Goal: Information Seeking & Learning: Learn about a topic

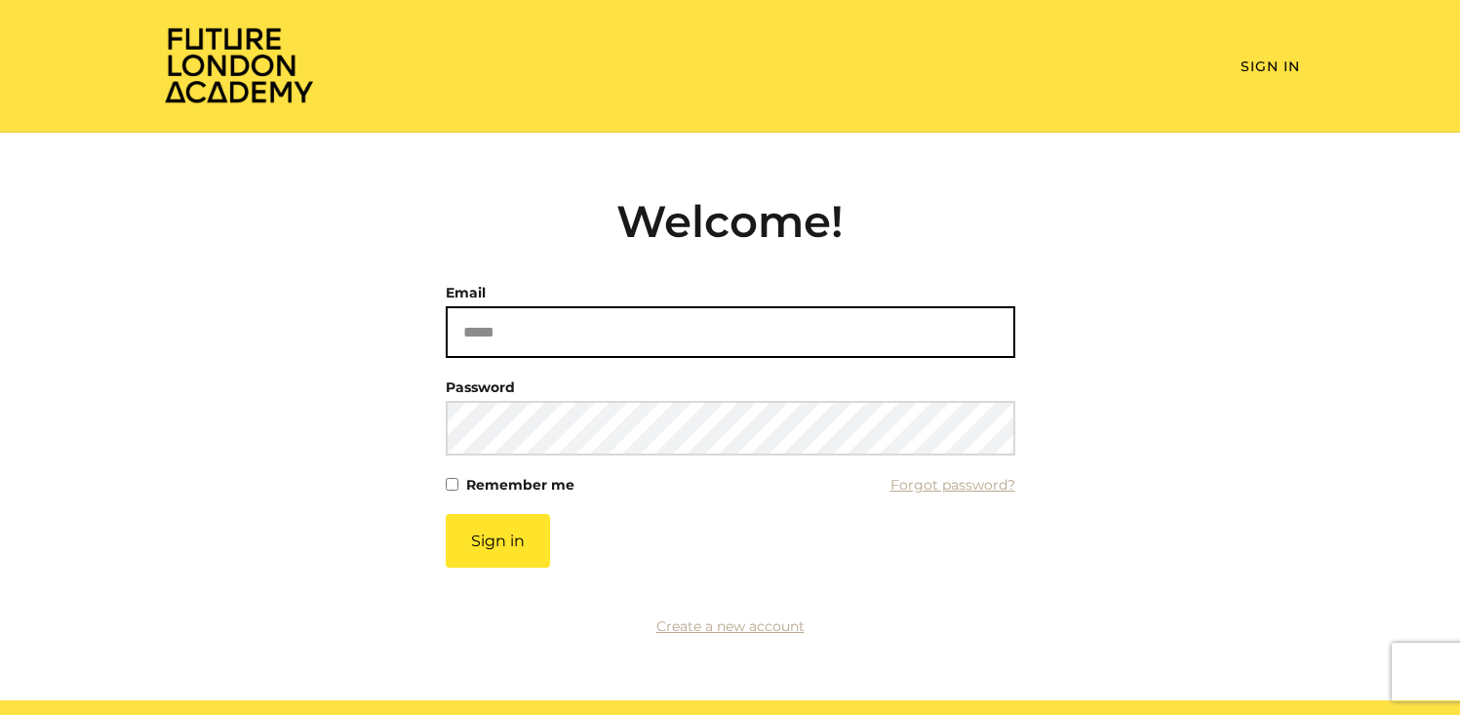
click at [659, 343] on input "Email" at bounding box center [731, 332] width 570 height 52
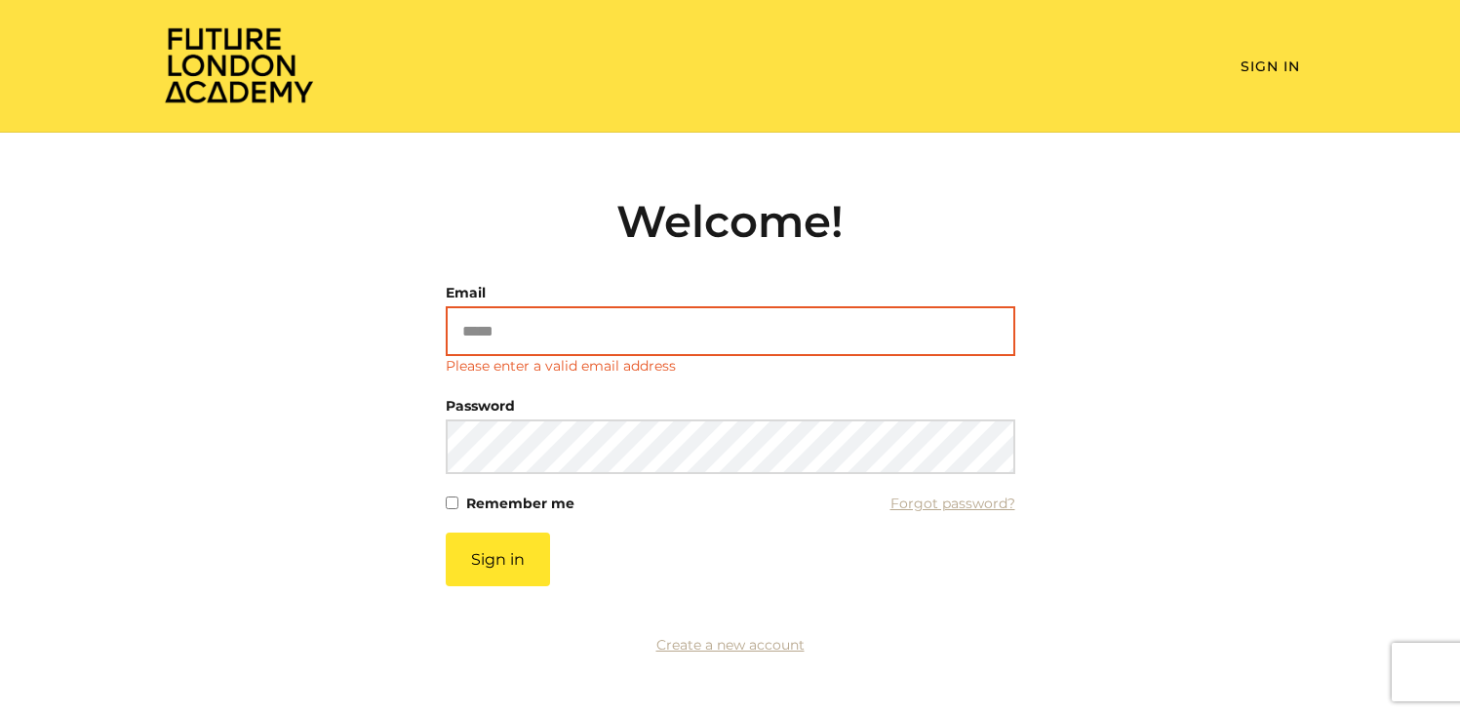
type input "**********"
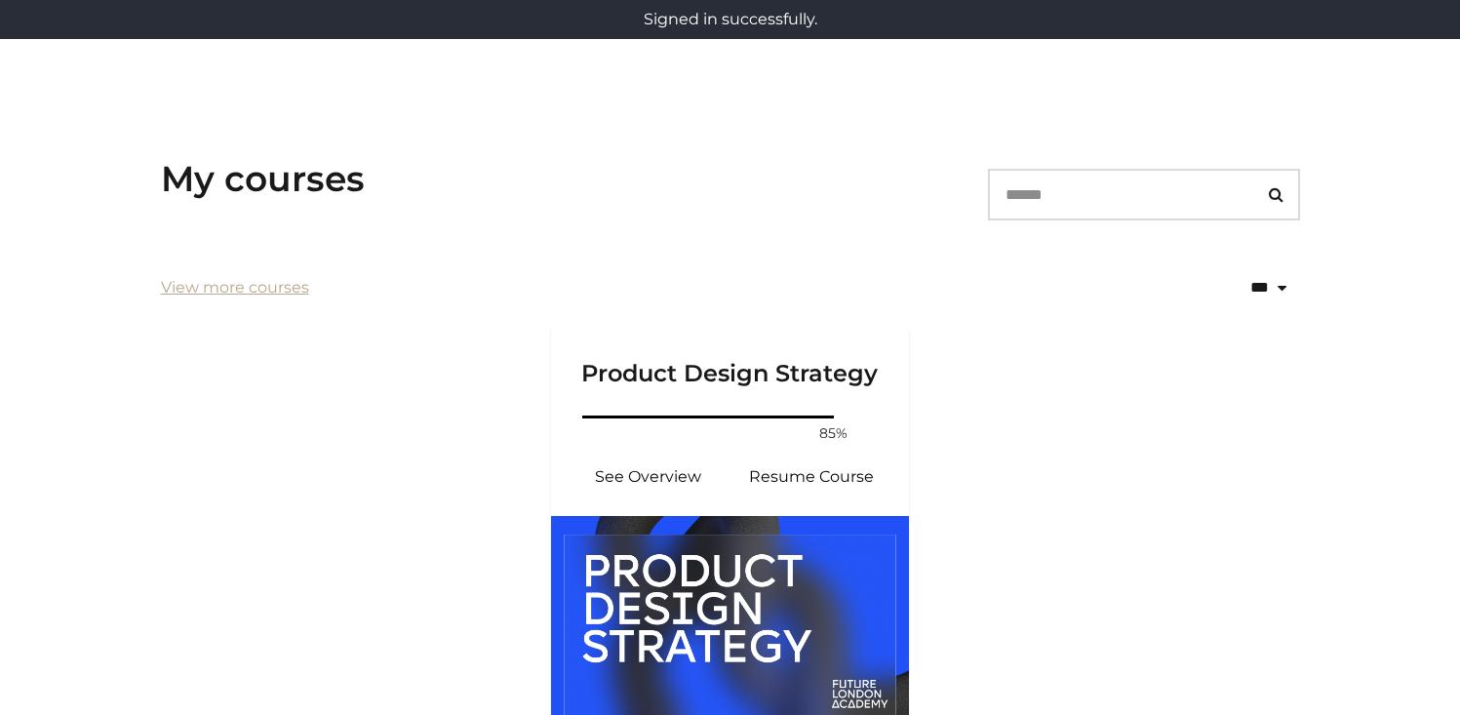
scroll to position [229, 0]
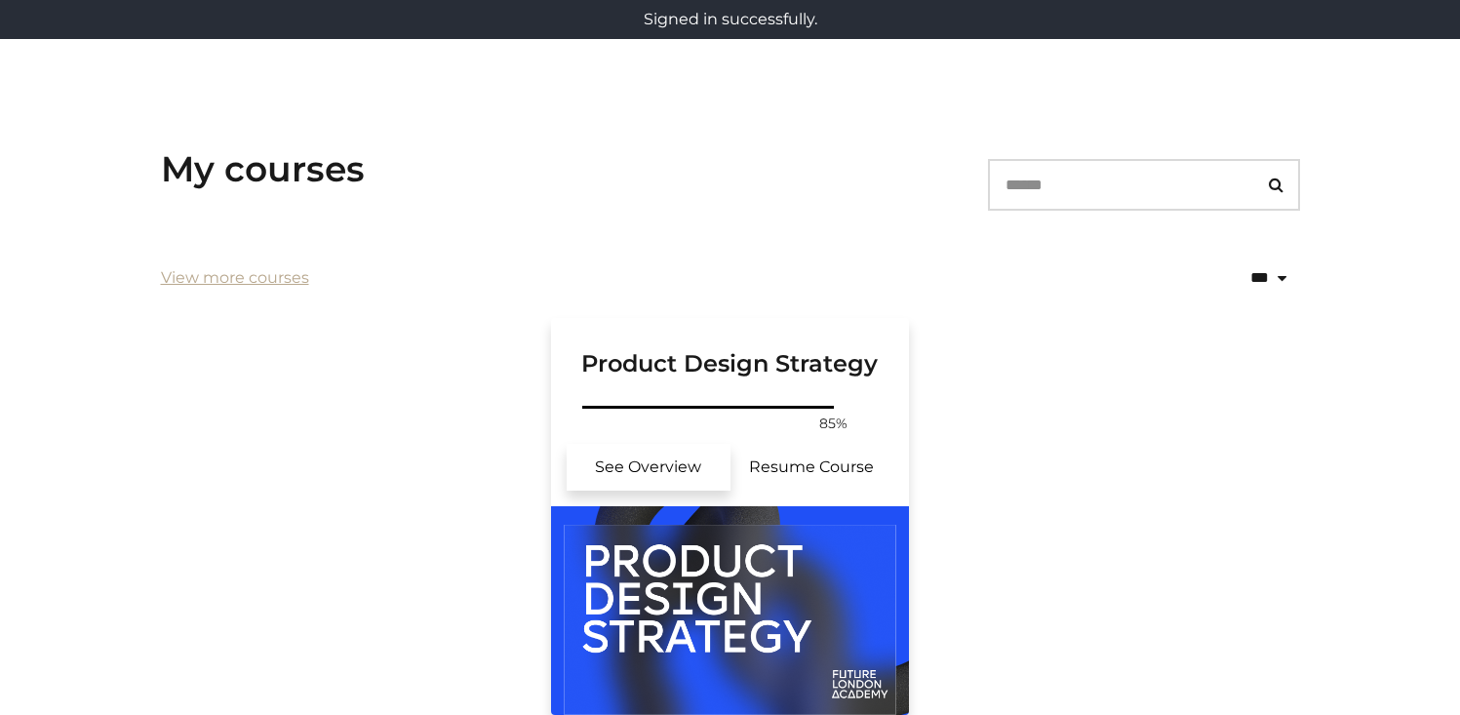
click at [629, 450] on link "See Overview" at bounding box center [649, 467] width 164 height 47
